Goal: Task Accomplishment & Management: Complete application form

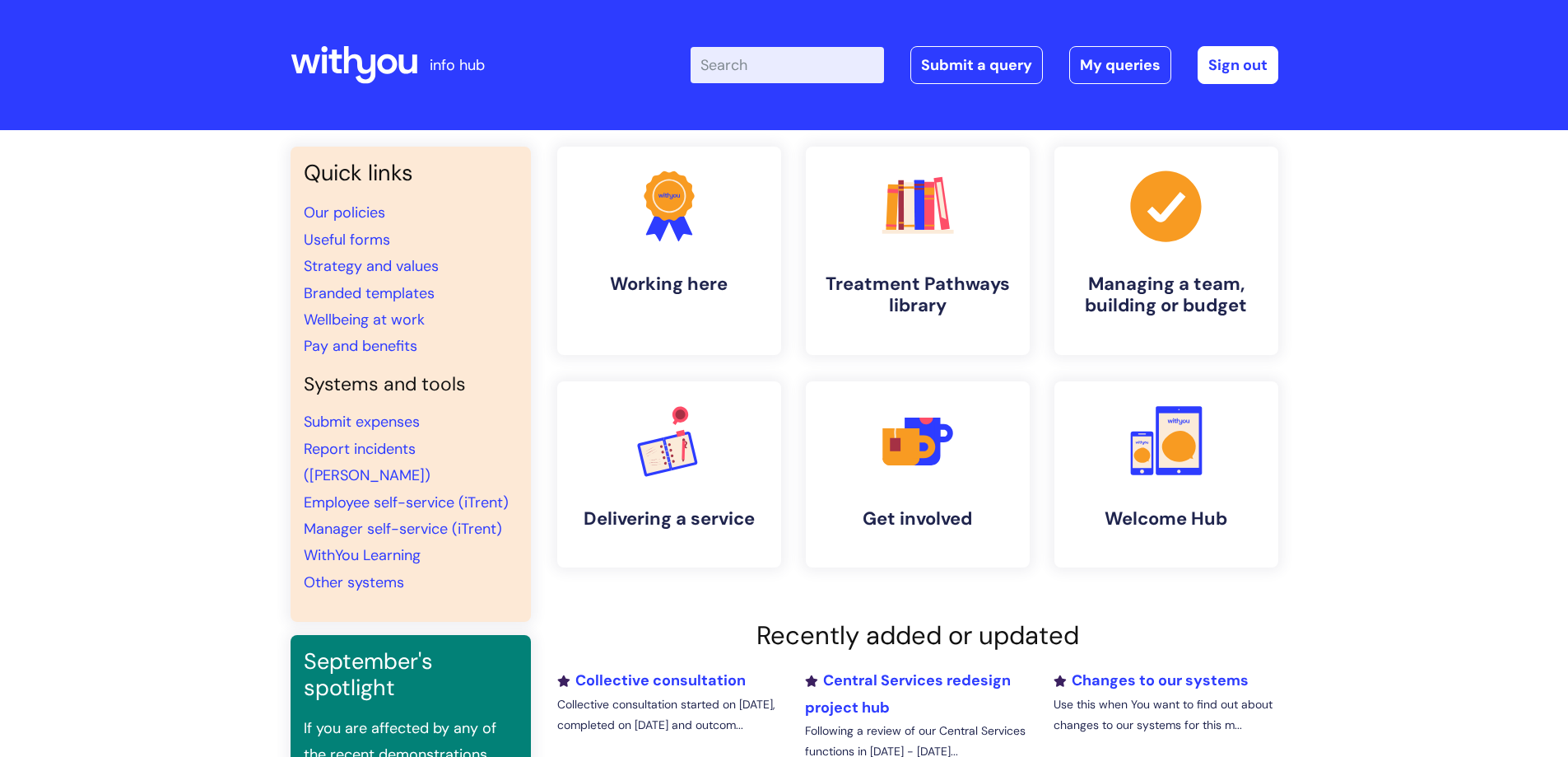
click at [796, 62] on input "Enter your search term here..." at bounding box center [787, 66] width 194 height 37
type input "Line manager"
click button "Search" at bounding box center [0, 0] width 0 height 0
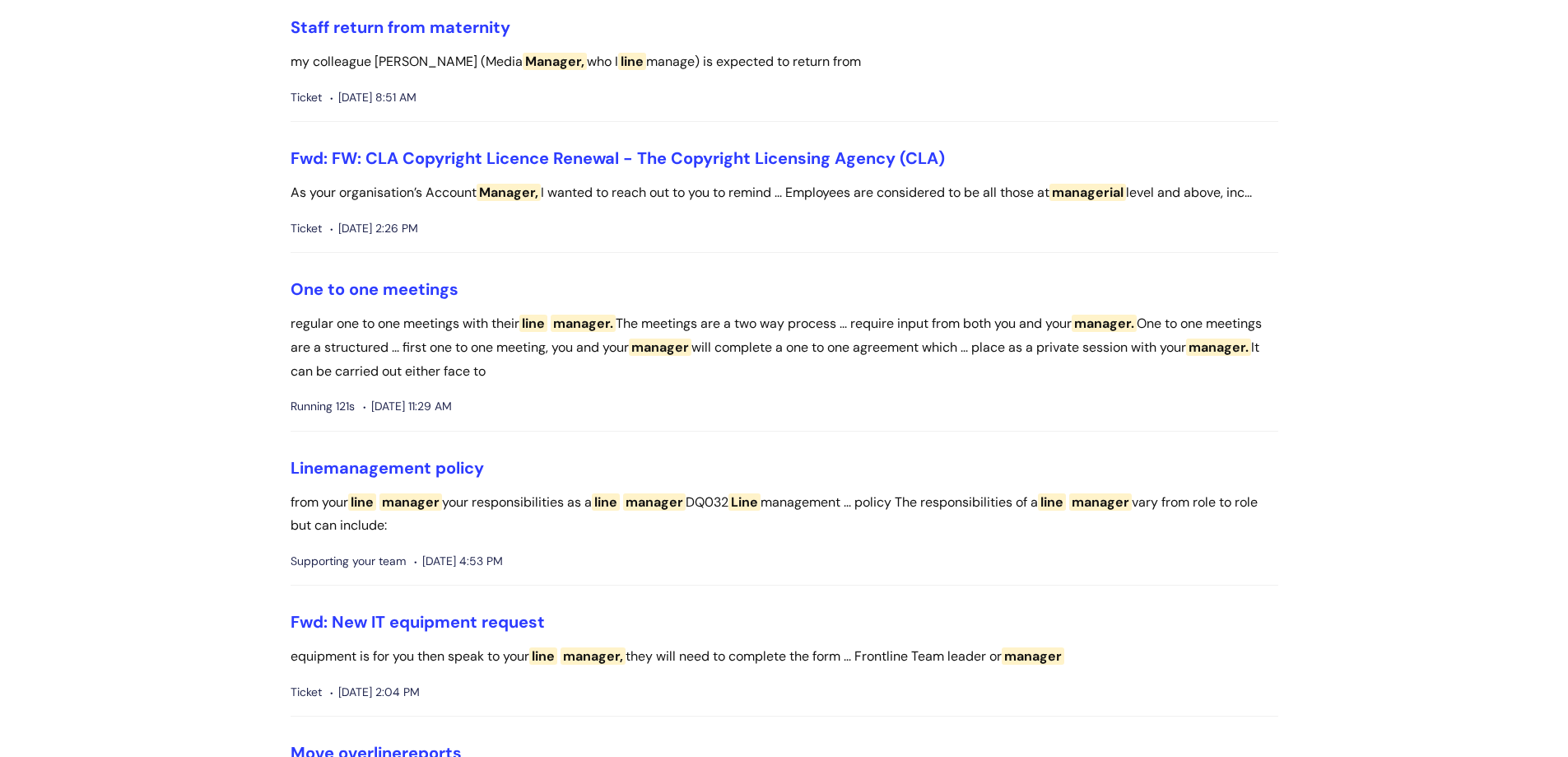
scroll to position [906, 0]
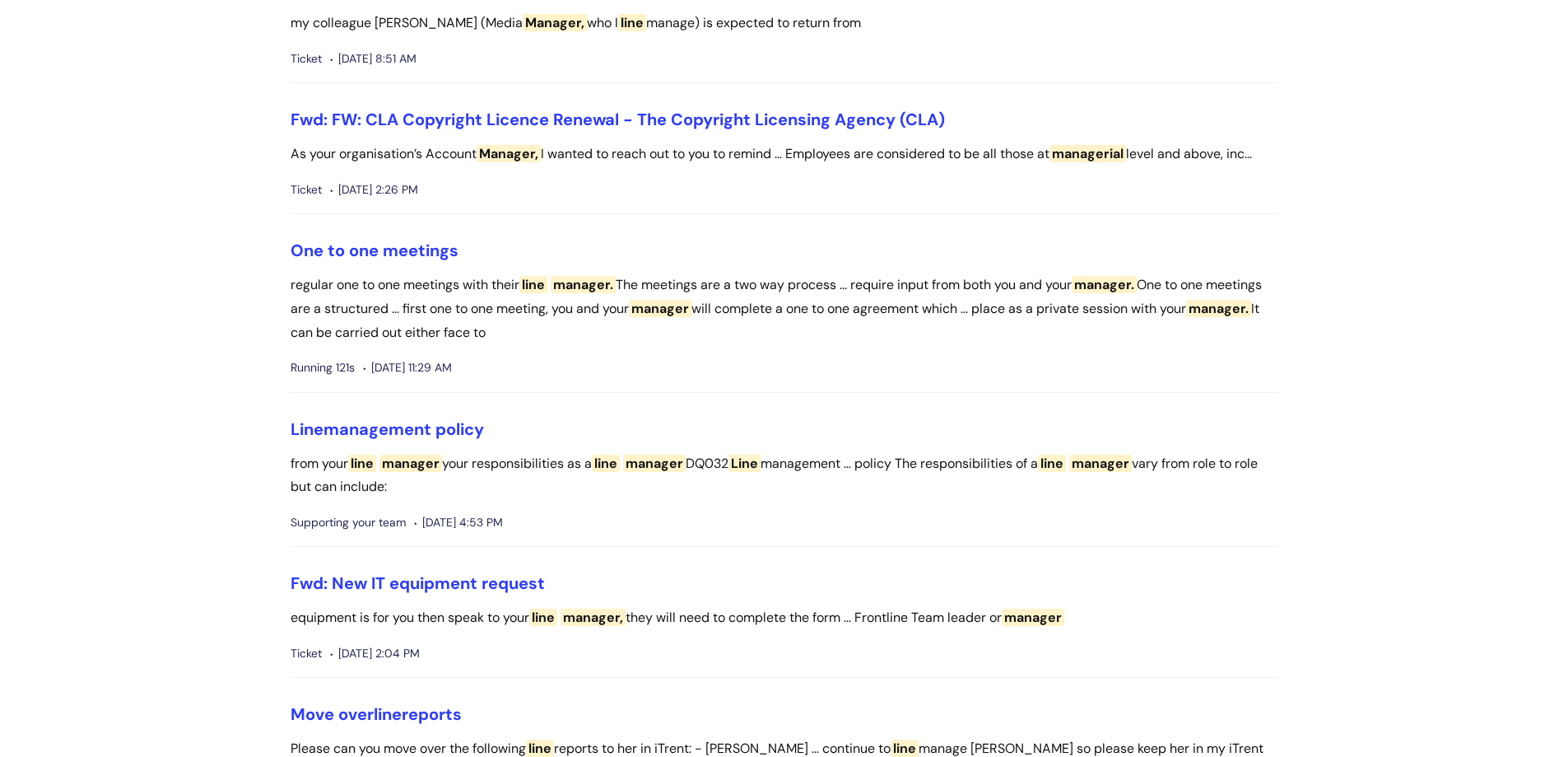
click at [412, 446] on li "Line management policy from your line manager your responsibilities as a line m…" at bounding box center [784, 483] width 988 height 128
click at [420, 428] on link "Line management policy" at bounding box center [386, 429] width 194 height 21
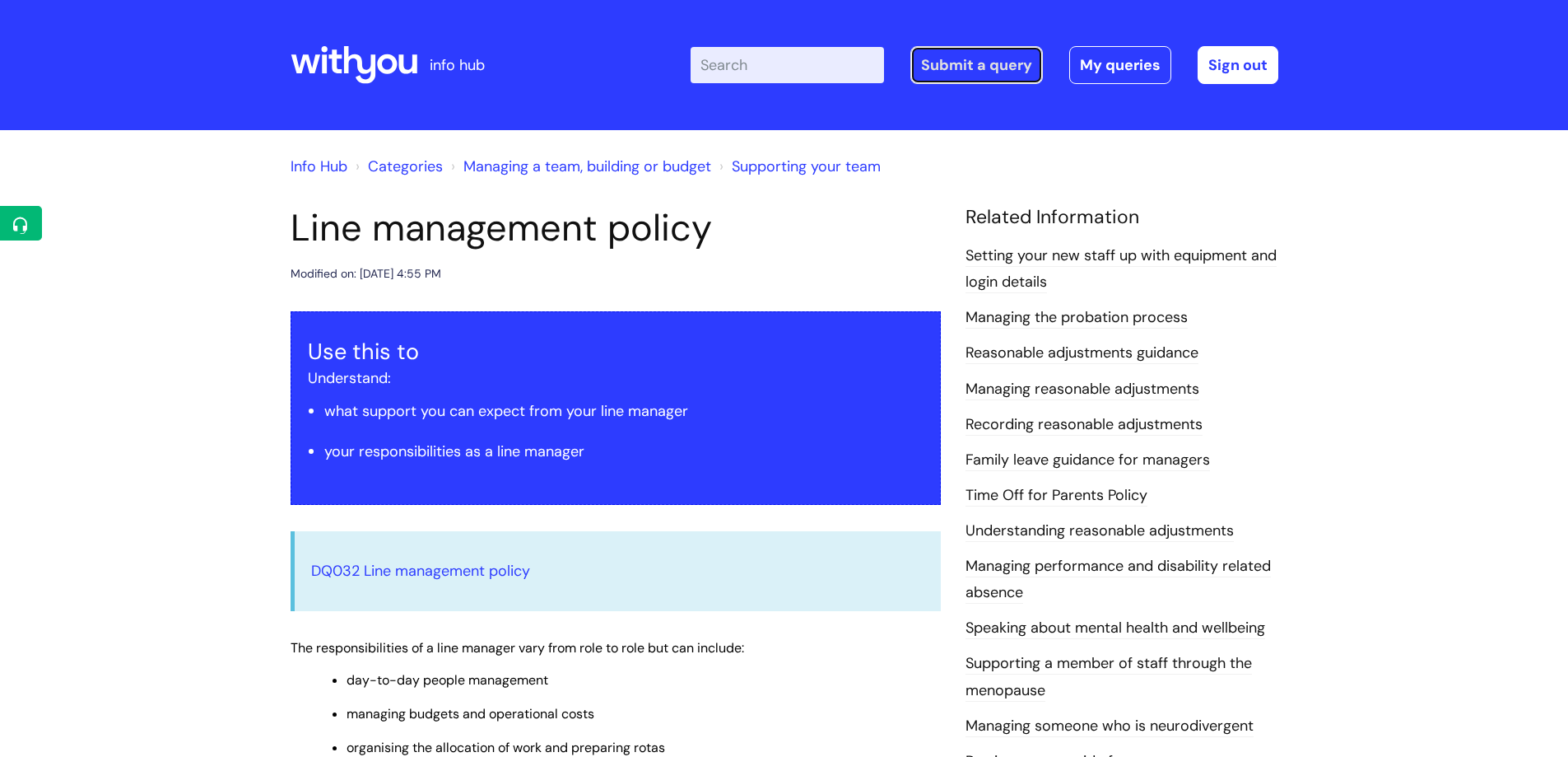
click at [994, 65] on link "Submit a query" at bounding box center [976, 65] width 132 height 38
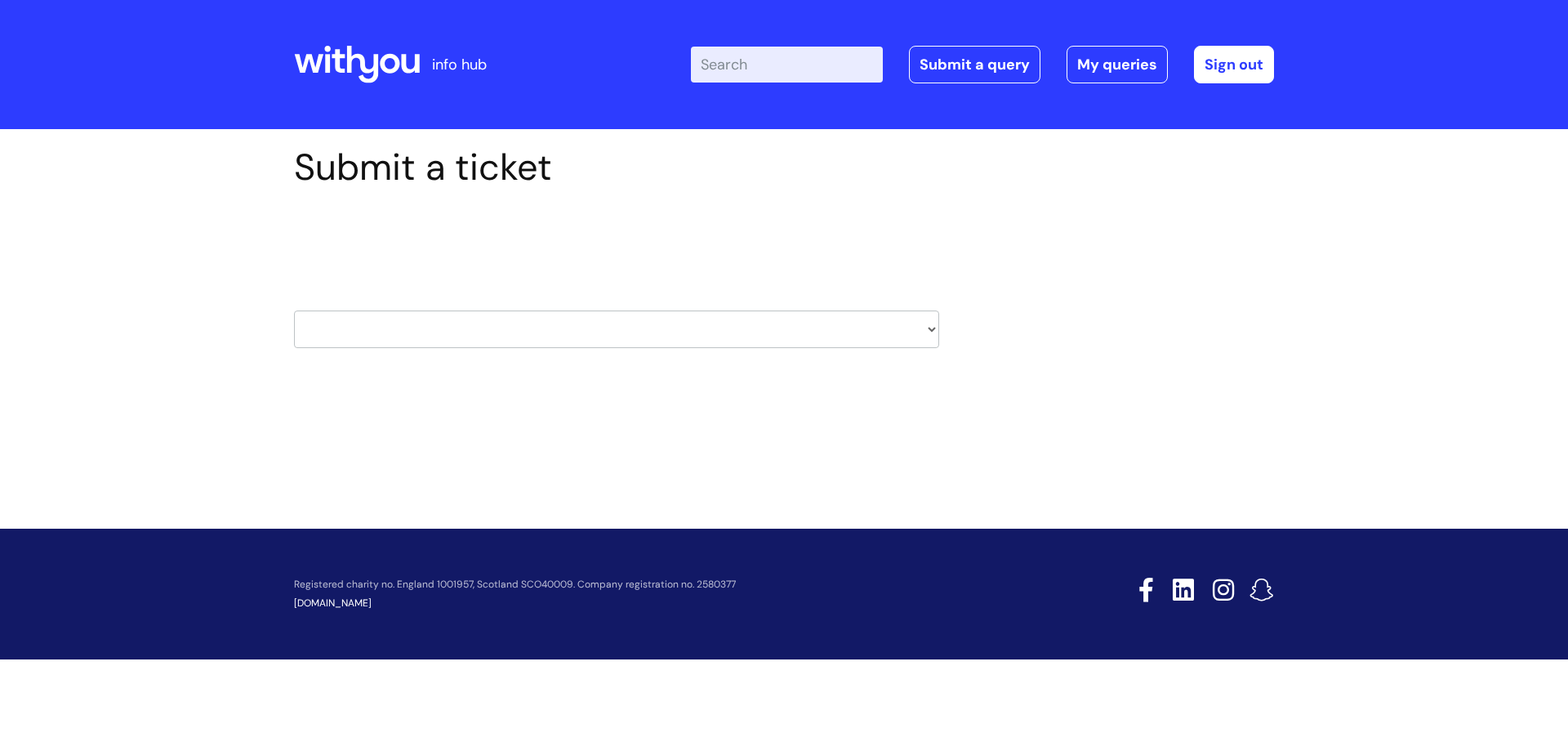
click at [727, 343] on select "HR / People IT and Support Clinical Drug Alerts Finance Accounts Data Support T…" at bounding box center [616, 329] width 645 height 37
select select "hr_/_people"
click at [294, 311] on select "HR / People IT and Support Clinical Drug Alerts Finance Accounts Data Support T…" at bounding box center [616, 329] width 645 height 37
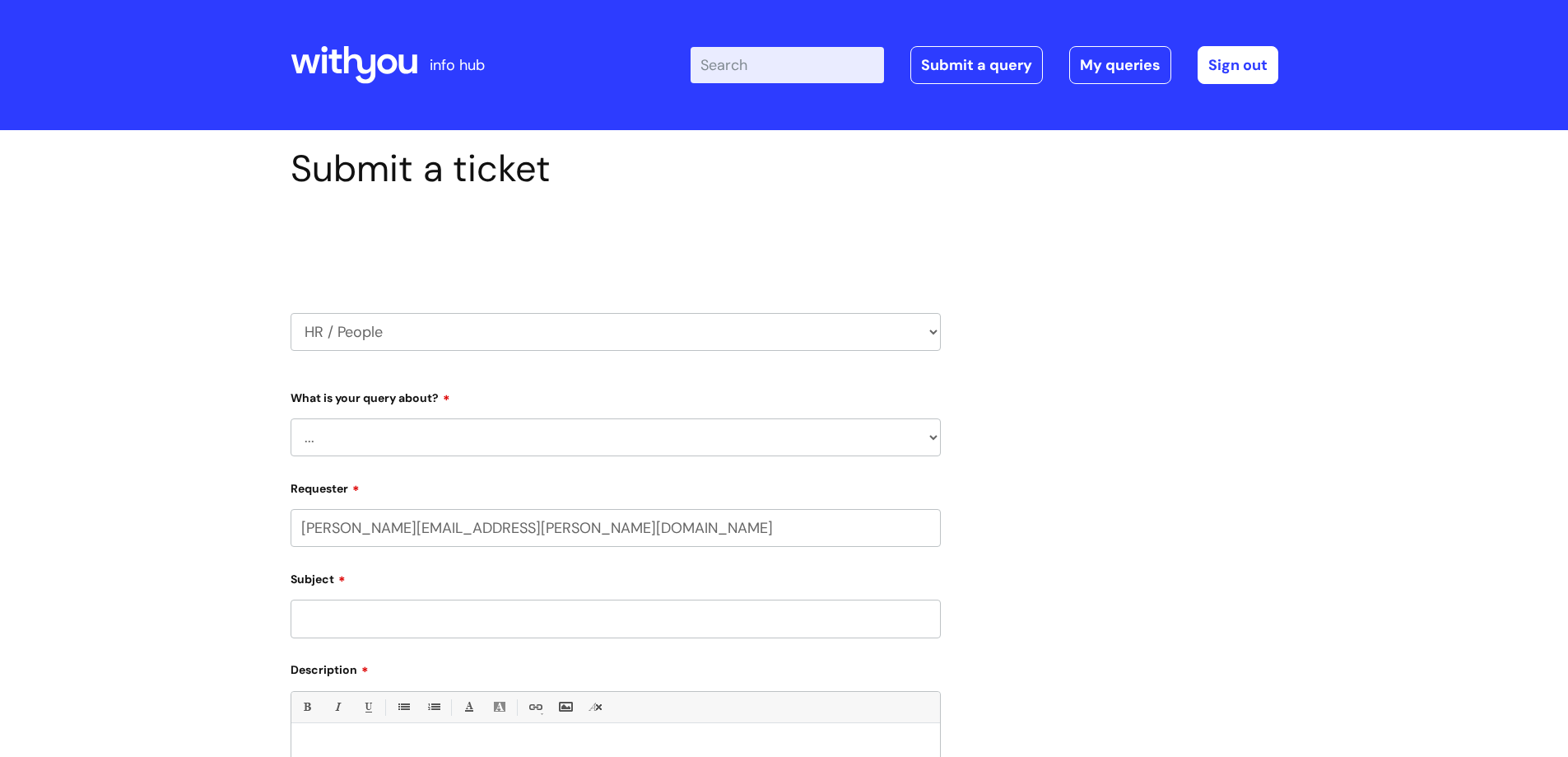
click at [600, 445] on select "... Absence Query Holiday Query Employee change request General HR Query iTrent…" at bounding box center [615, 437] width 651 height 38
select select "General HR Query"
click at [290, 419] on select "... Absence Query Holiday Query Employee change request General HR Query iTrent…" at bounding box center [615, 437] width 651 height 38
click at [513, 623] on input "Subject" at bounding box center [615, 618] width 651 height 38
type input "Line management support"
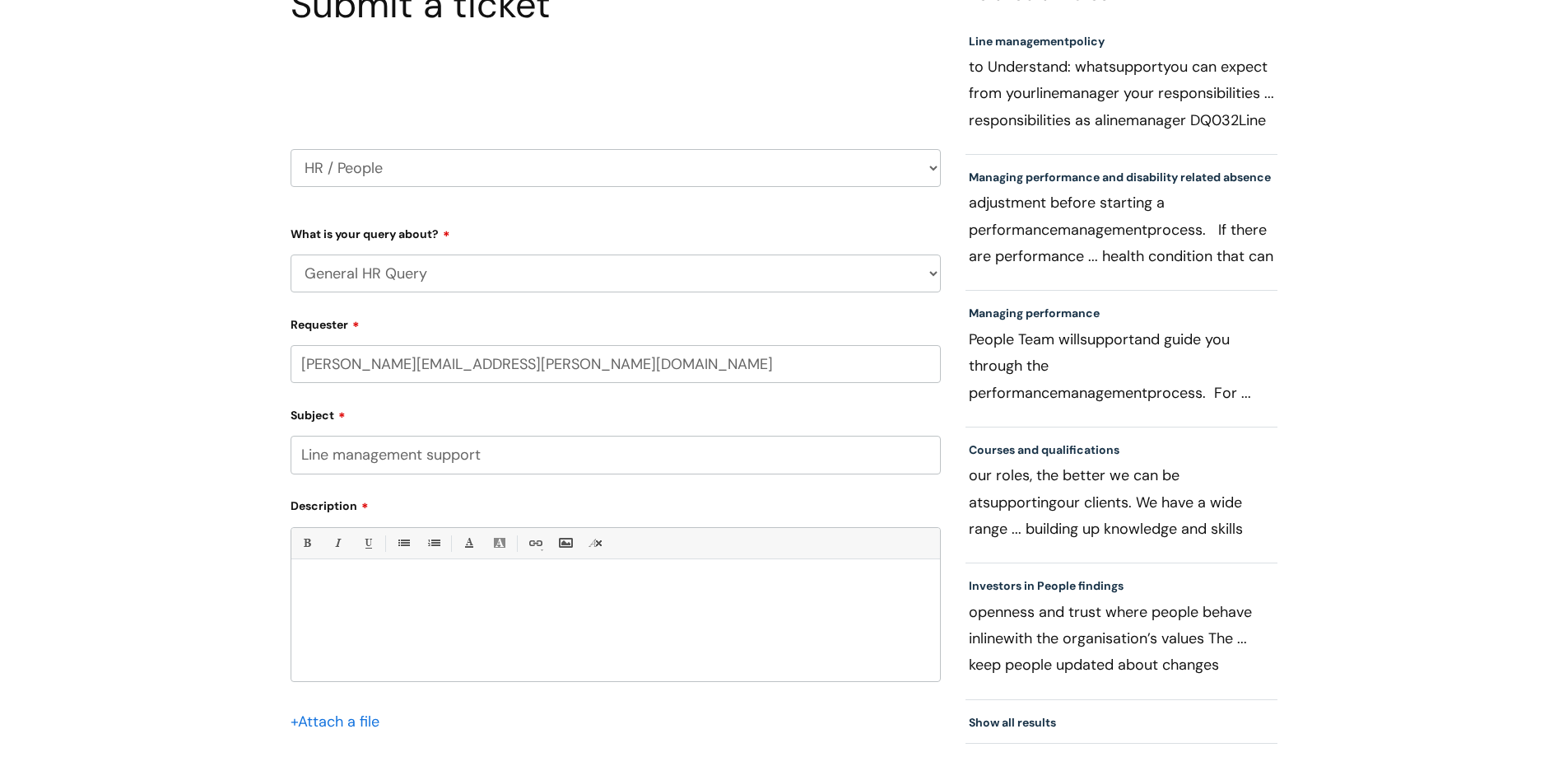
scroll to position [165, 0]
click at [493, 603] on div at bounding box center [615, 624] width 649 height 114
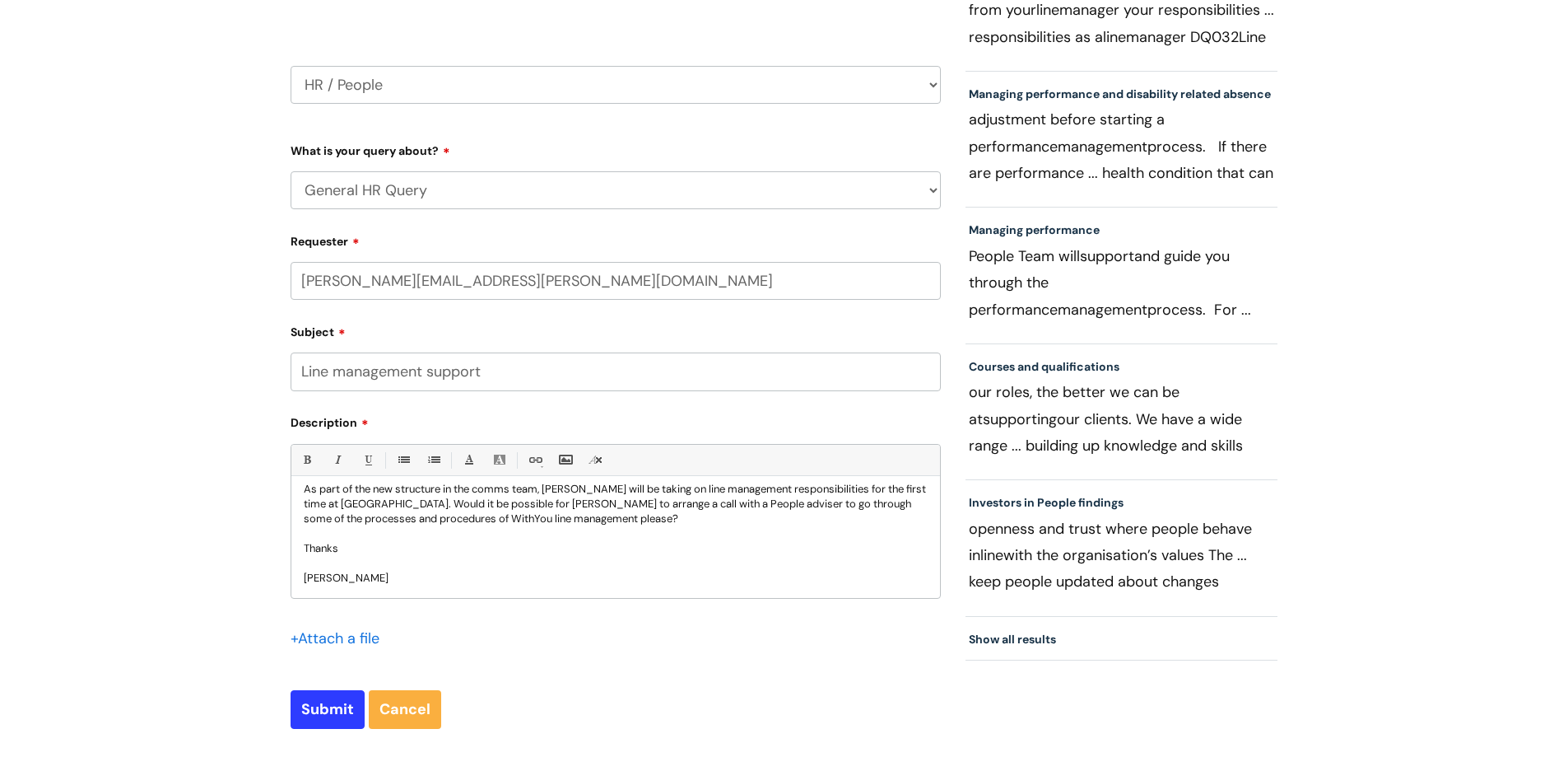
scroll to position [412, 0]
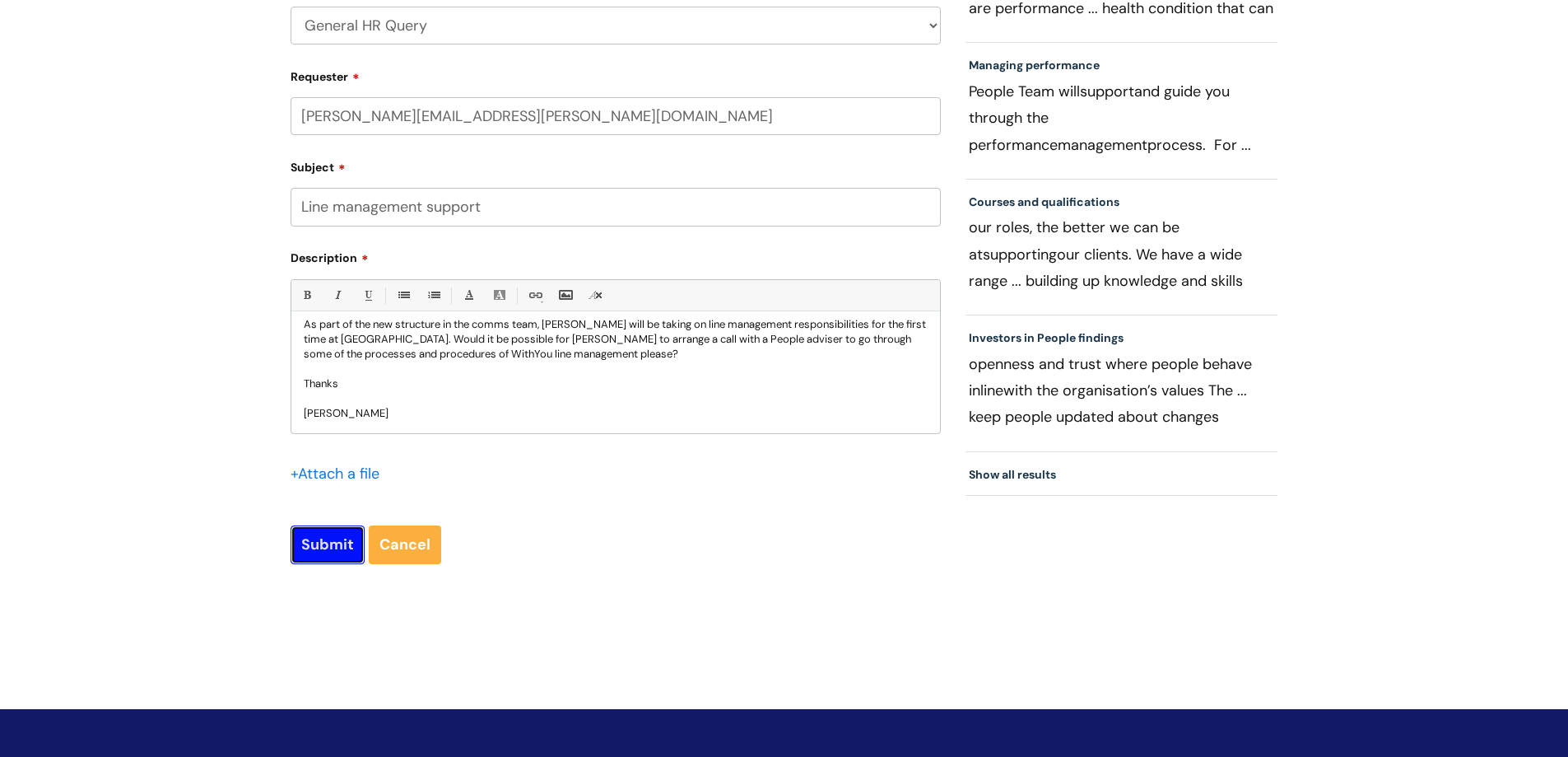
click at [313, 543] on input "Submit" at bounding box center [327, 544] width 74 height 38
type input "Please Wait..."
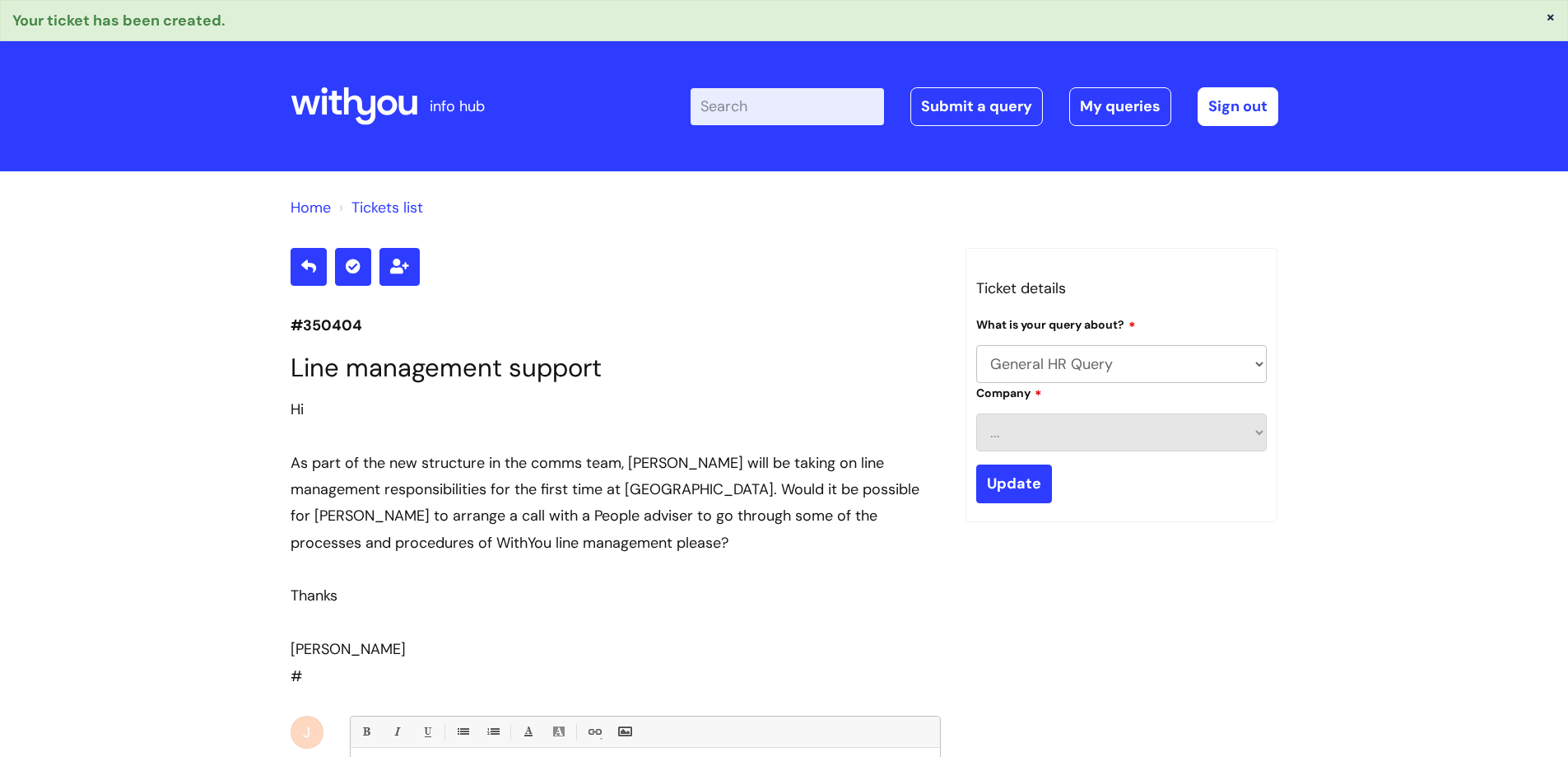
select select "General HR Query"
